Goal: Task Accomplishment & Management: Manage account settings

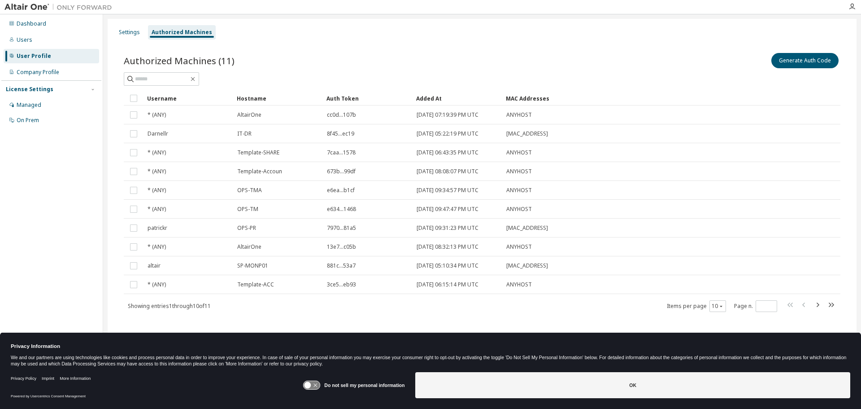
click at [346, 318] on div "Authorized Machines (11) Generate Auth Code Clear Load Save Save As Field Opera…" at bounding box center [482, 187] width 738 height 295
click at [818, 305] on icon "button" at bounding box center [817, 304] width 11 height 11
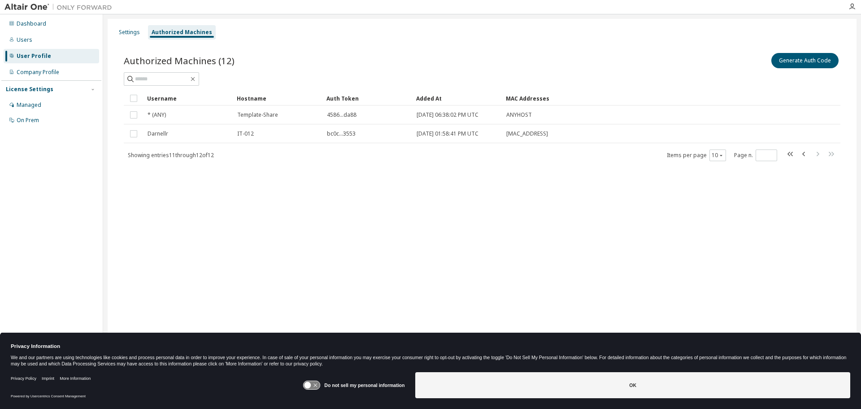
click at [427, 97] on div "Added At" at bounding box center [457, 98] width 83 height 14
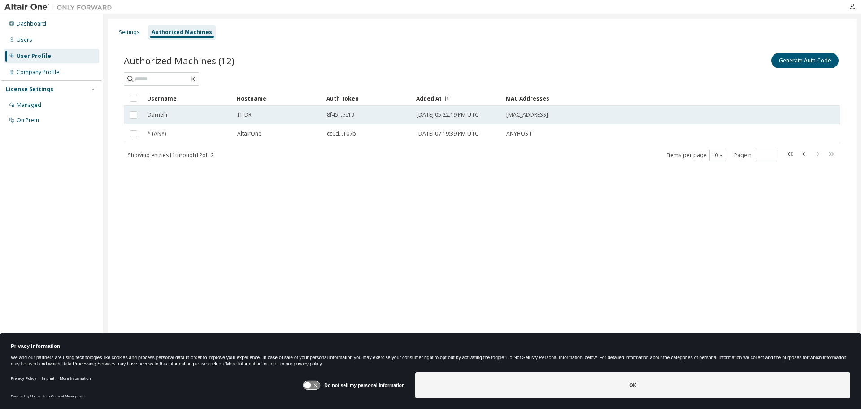
click at [422, 115] on span "[DATE] 05:22:19 PM UTC" at bounding box center [448, 114] width 62 height 7
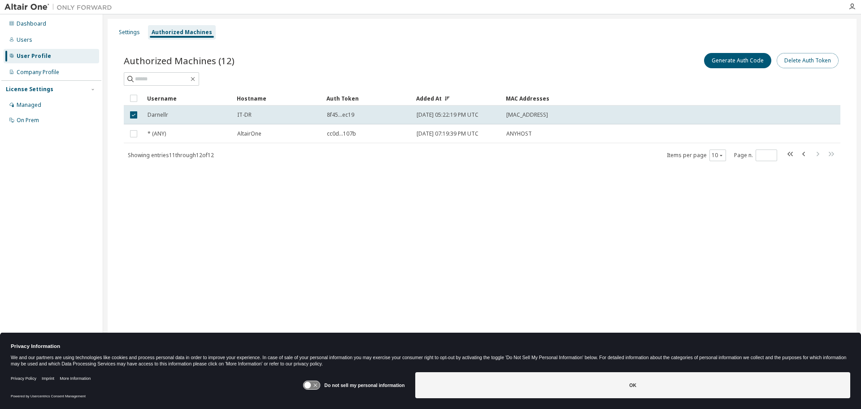
click at [810, 66] on button "Delete Auth Token" at bounding box center [808, 60] width 62 height 15
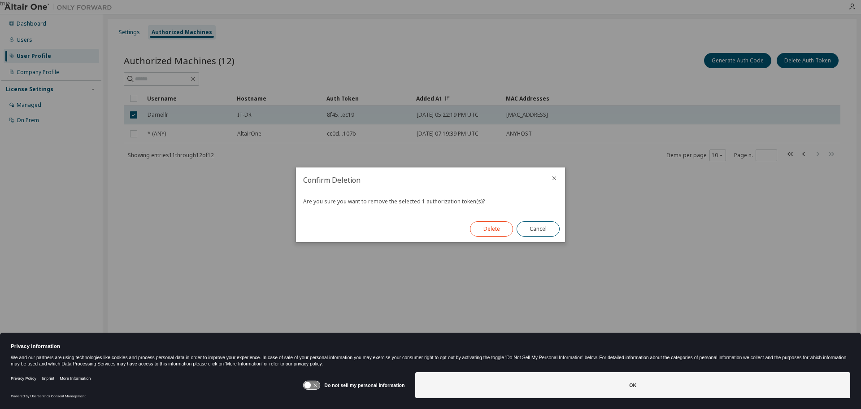
click at [490, 227] on button "Delete" at bounding box center [491, 228] width 43 height 15
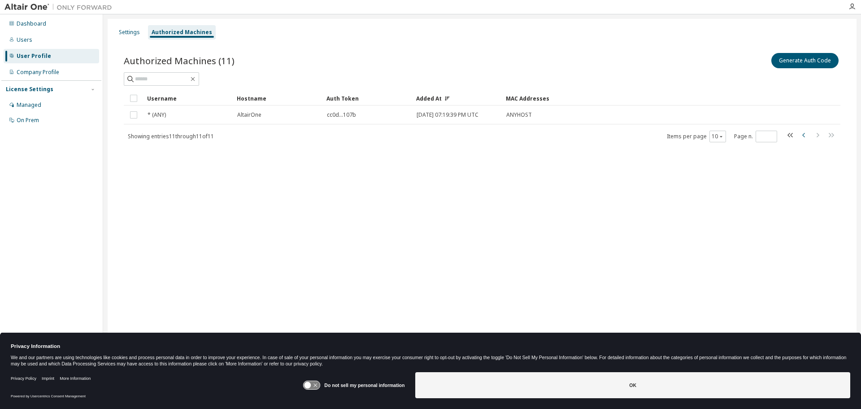
click at [804, 135] on icon "button" at bounding box center [804, 135] width 11 height 11
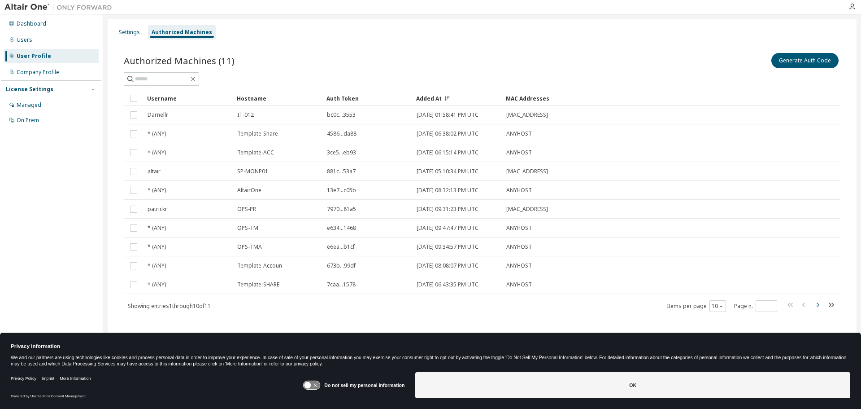
click at [818, 308] on icon "button" at bounding box center [817, 304] width 11 height 11
type input "*"
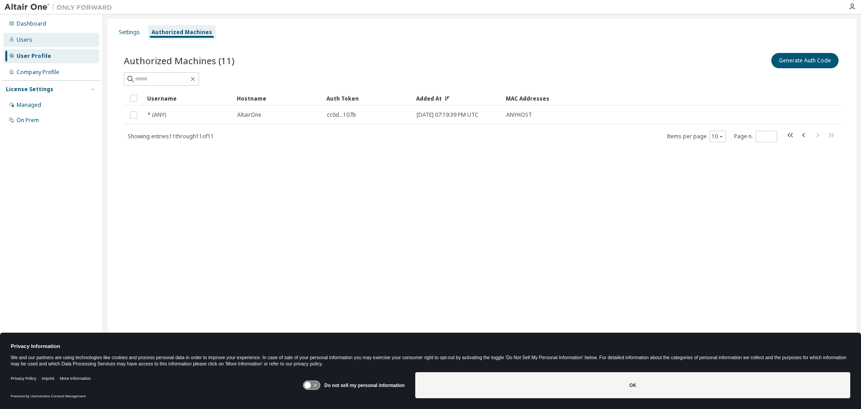
click at [24, 35] on div "Users" at bounding box center [52, 40] width 96 height 14
